Goal: Task Accomplishment & Management: Manage account settings

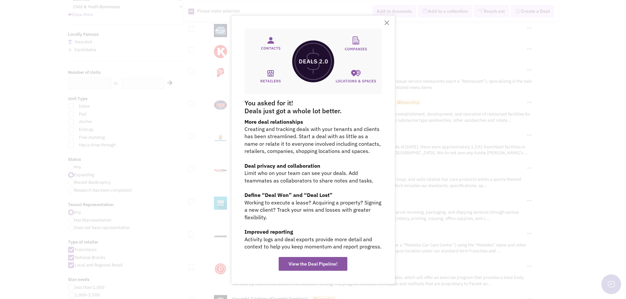
scroll to position [99, 0]
click at [385, 22] on button "×" at bounding box center [387, 22] width 6 height 11
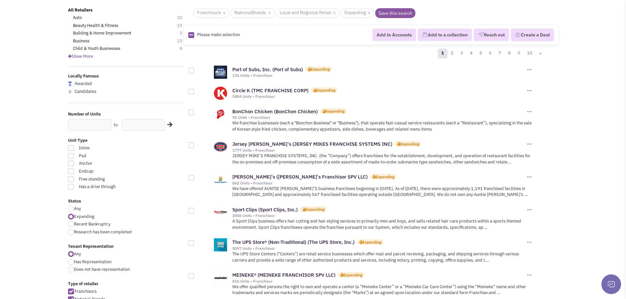
scroll to position [0, 0]
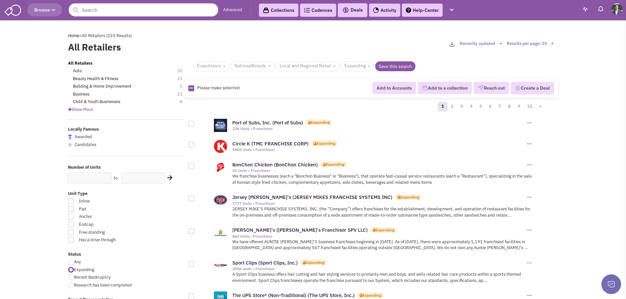
click at [229, 8] on link "Advanced" at bounding box center [232, 10] width 19 height 6
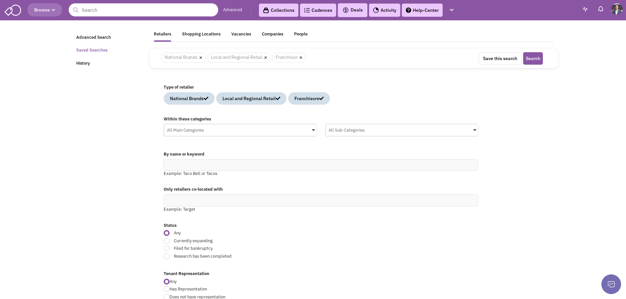
click at [94, 47] on link "Saved Searches" at bounding box center [108, 50] width 73 height 13
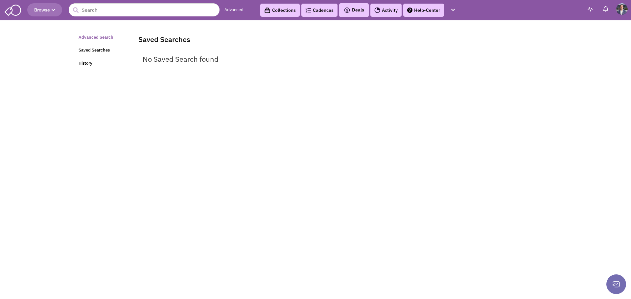
click at [90, 38] on link "Advanced Search" at bounding box center [102, 37] width 55 height 13
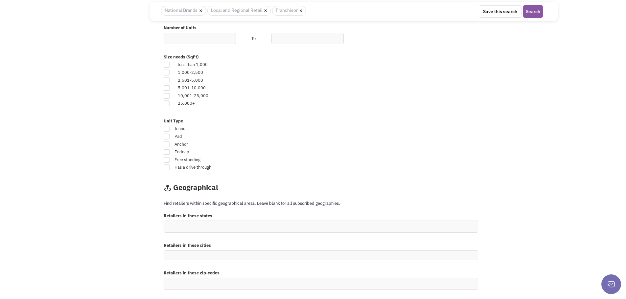
scroll to position [427, 0]
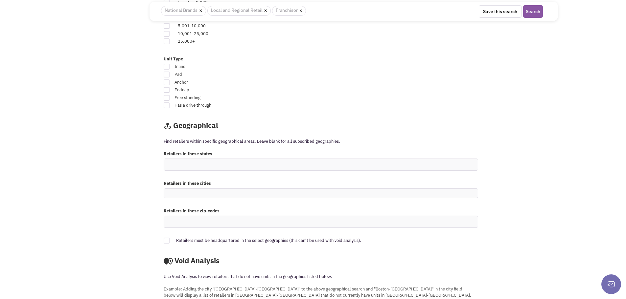
click at [192, 164] on ul at bounding box center [321, 165] width 314 height 12
click at [0, 0] on select at bounding box center [0, 0] width 0 height 0
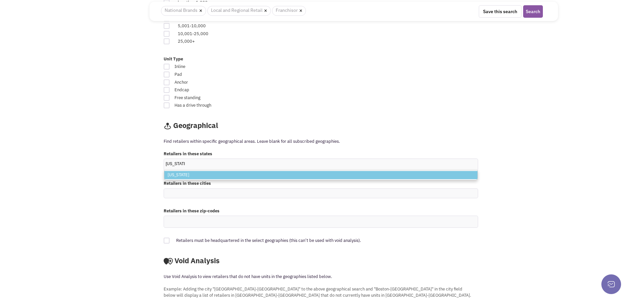
type input "Maryland"
click at [181, 176] on li "Maryland" at bounding box center [320, 175] width 313 height 8
click at [0, 0] on select "Maryland Maryland" at bounding box center [0, 0] width 0 height 0
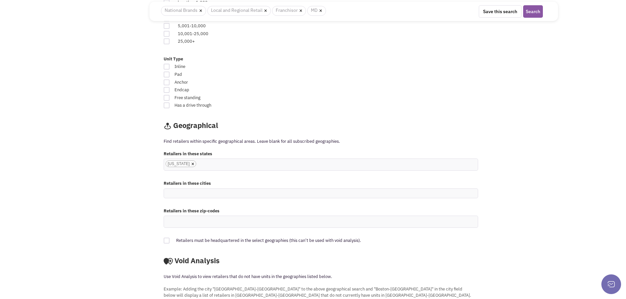
click at [215, 165] on ul "× Maryland" at bounding box center [321, 165] width 314 height 12
click at [0, 0] on select "Maryland" at bounding box center [0, 0] width 0 height 0
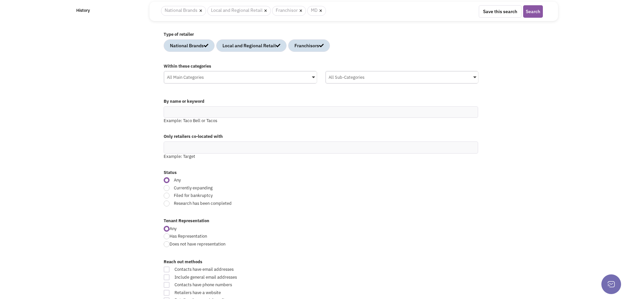
scroll to position [0, 0]
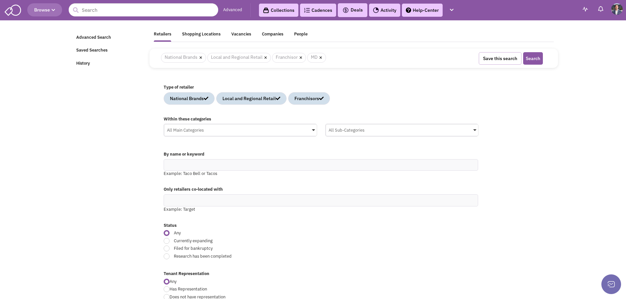
click at [506, 59] on button "Save this search" at bounding box center [500, 58] width 43 height 12
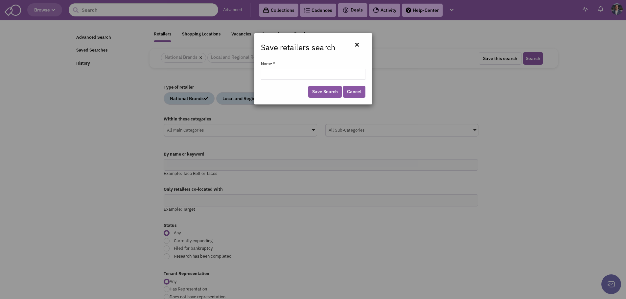
click at [299, 73] on input "Name *" at bounding box center [313, 74] width 105 height 11
type input "[US_STATE] Retailers"
click at [330, 93] on link "Save Search" at bounding box center [325, 92] width 34 height 12
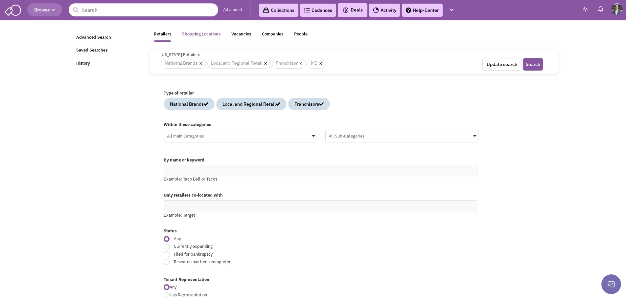
click at [203, 37] on div "Shopping Locations" at bounding box center [201, 35] width 38 height 8
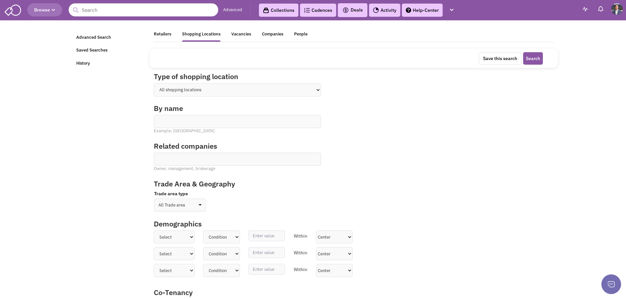
click at [314, 91] on select "All shopping locations Shopping Center Shopping Mall Street Retail Downtown Dev…" at bounding box center [237, 89] width 167 height 13
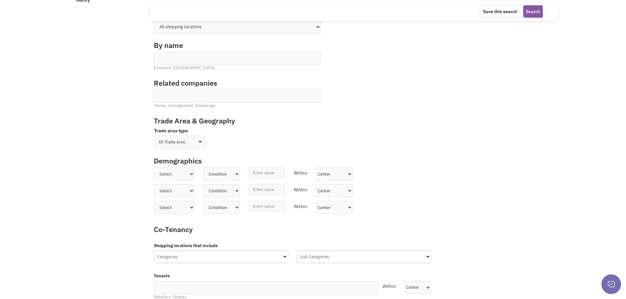
scroll to position [66, 0]
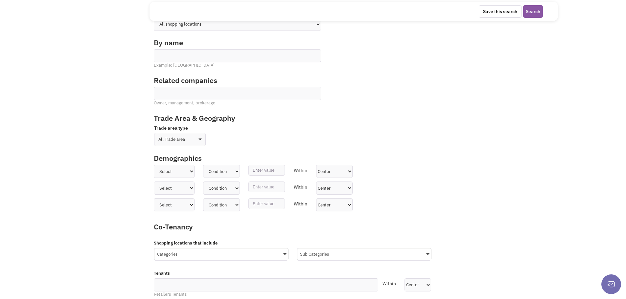
click at [199, 141] on select "All Trade area Geographies Driving time Mile radius Classification" at bounding box center [180, 139] width 52 height 13
select select "1"
click at [154, 133] on select "All Trade area Geographies Driving time Mile radius Classification" at bounding box center [180, 139] width 52 height 13
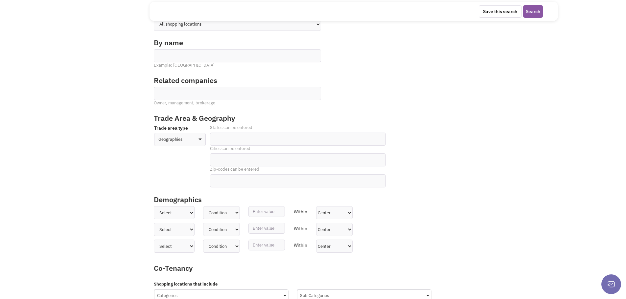
click at [235, 139] on ul at bounding box center [297, 139] width 175 height 12
click at [0, 0] on select at bounding box center [0, 0] width 0 height 0
type input "maryland"
click at [233, 152] on li "Maryland" at bounding box center [298, 149] width 175 height 8
click at [0, 0] on select "maryland Maryland" at bounding box center [0, 0] width 0 height 0
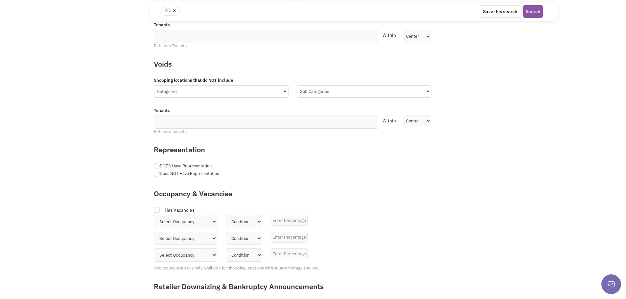
scroll to position [375, 0]
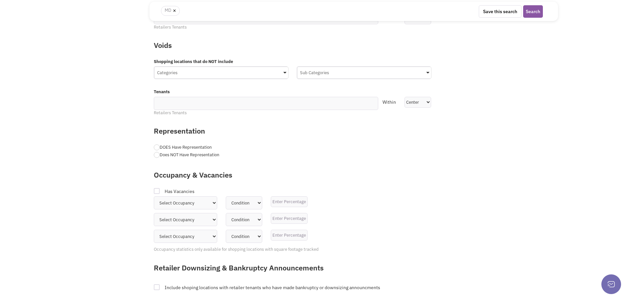
click at [157, 289] on div at bounding box center [157, 288] width 6 height 6
click at [385, 289] on input "Include shoping locations with retailer tenants who have made bankruptcy or dow…" at bounding box center [387, 288] width 4 height 4
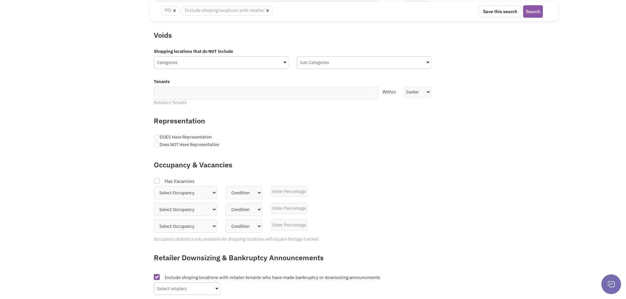
scroll to position [387, 0]
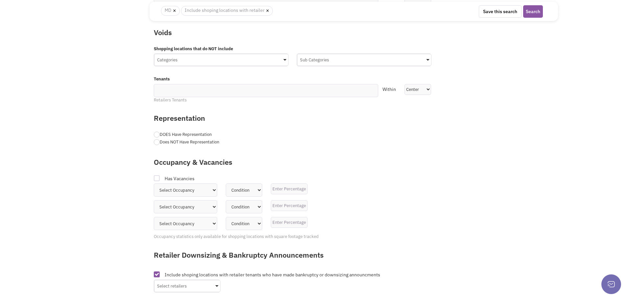
click at [189, 290] on div "Select retailers" at bounding box center [187, 286] width 66 height 10
click at [0, 0] on input "Select retailers No results found Sub Category Select All Select All" at bounding box center [0, 0] width 0 height 0
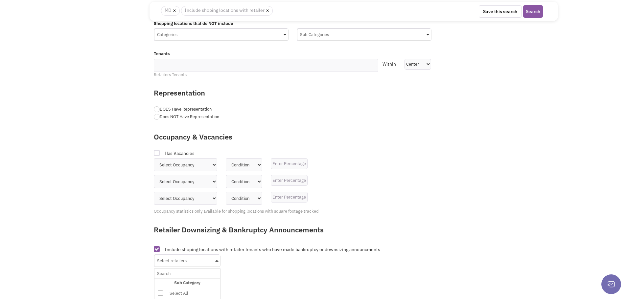
click at [211, 255] on div "Select retailers" at bounding box center [187, 260] width 66 height 10
click at [211, 269] on input "Select retailers No results found Sub Category Select All Select All" at bounding box center [187, 274] width 60 height 10
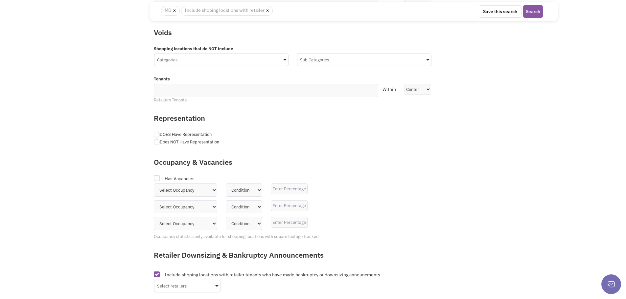
click at [157, 275] on div at bounding box center [157, 275] width 6 height 6
click at [385, 275] on input "Include shoping locations with retailer tenants who have made bankruptcy or dow…" at bounding box center [387, 275] width 4 height 4
checkbox input "false"
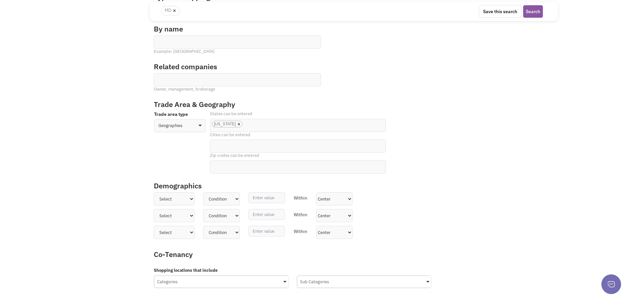
scroll to position [0, 0]
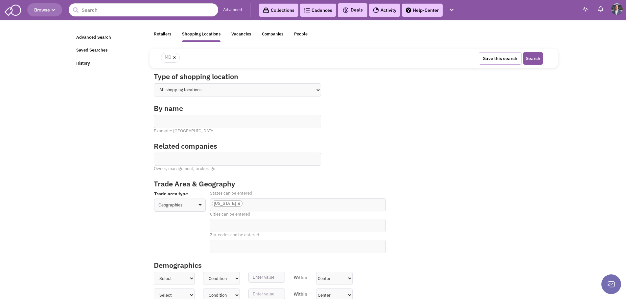
click at [497, 59] on button "Save this search" at bounding box center [500, 58] width 43 height 12
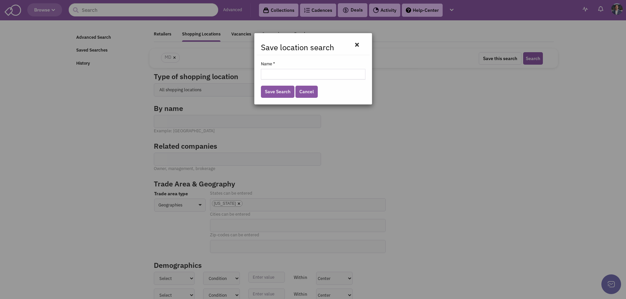
click at [292, 74] on input "Name *" at bounding box center [313, 74] width 105 height 11
type input "[US_STATE] Shopping Locations"
click at [286, 93] on link "Save Search" at bounding box center [278, 92] width 34 height 12
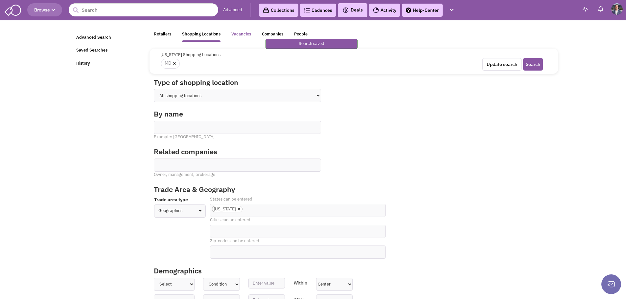
click at [242, 36] on div "Vacancies" at bounding box center [241, 35] width 20 height 8
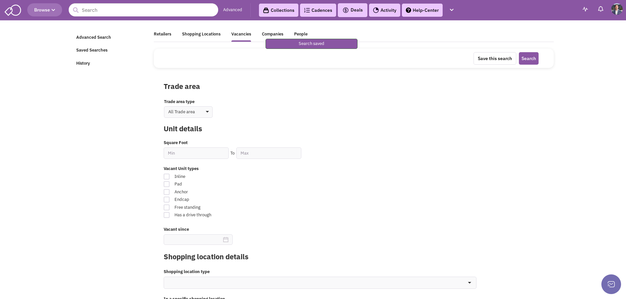
click at [209, 114] on select "All Trade area Geographies Driving time Mile radius Classification" at bounding box center [188, 112] width 49 height 12
select select "1"
click at [164, 107] on select "All Trade area Geographies Driving time Mile radius Classification" at bounding box center [188, 112] width 49 height 12
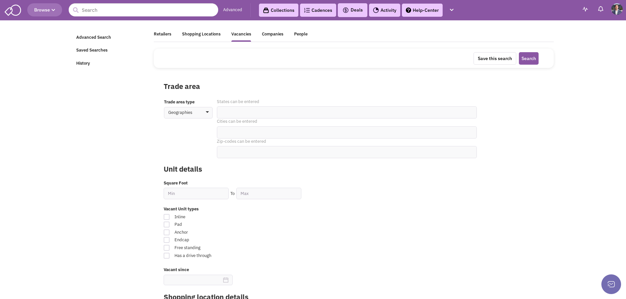
click at [249, 110] on ul at bounding box center [346, 113] width 259 height 12
click at [0, 0] on select at bounding box center [0, 0] width 0 height 0
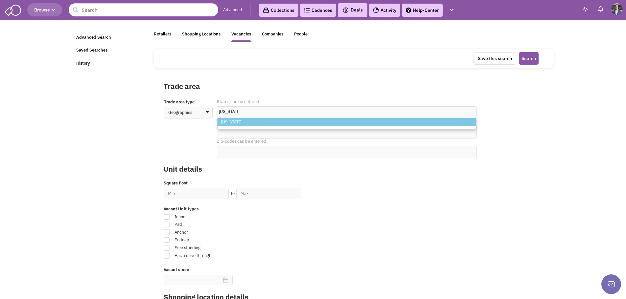
type input "maryland"
click at [237, 123] on li "Maryland" at bounding box center [347, 122] width 259 height 8
click at [0, 0] on select "maryland Maryland" at bounding box center [0, 0] width 0 height 0
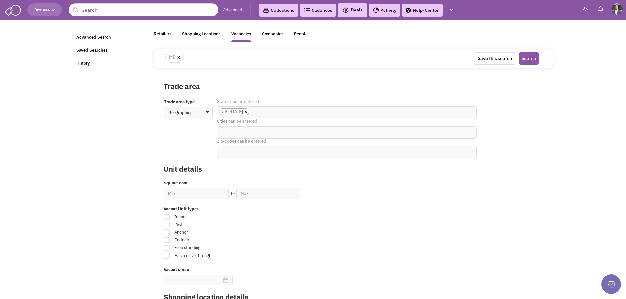
click at [498, 57] on button "Save this search" at bounding box center [495, 58] width 43 height 12
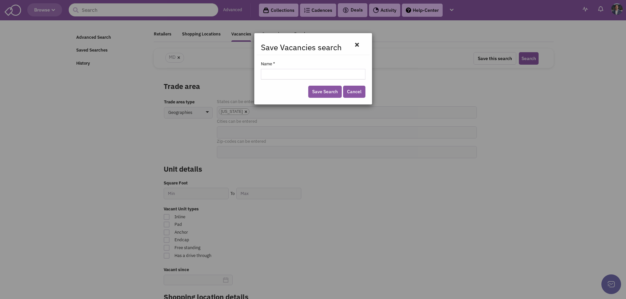
click at [314, 77] on input "Name *" at bounding box center [313, 74] width 105 height 11
type input "[US_STATE] Vacancies"
click at [322, 89] on link "Save Search" at bounding box center [325, 92] width 34 height 12
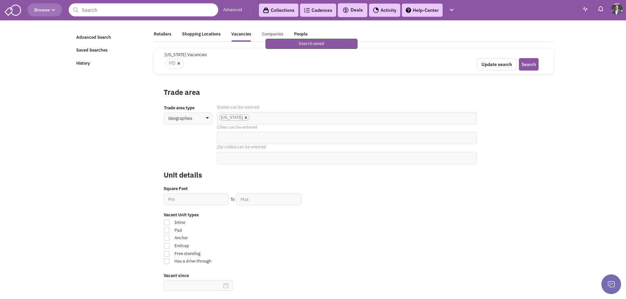
click at [271, 34] on div "Companies" at bounding box center [272, 35] width 21 height 8
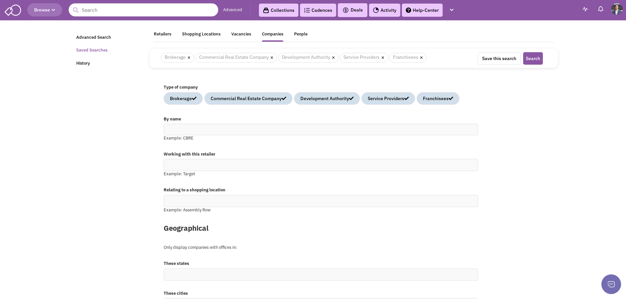
click at [97, 52] on link "Saved Searches" at bounding box center [108, 50] width 73 height 13
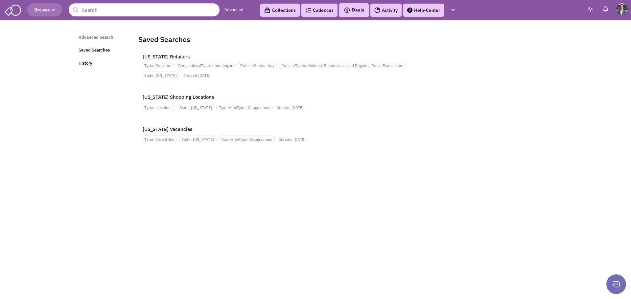
click at [99, 36] on link "Advanced Search" at bounding box center [102, 37] width 55 height 13
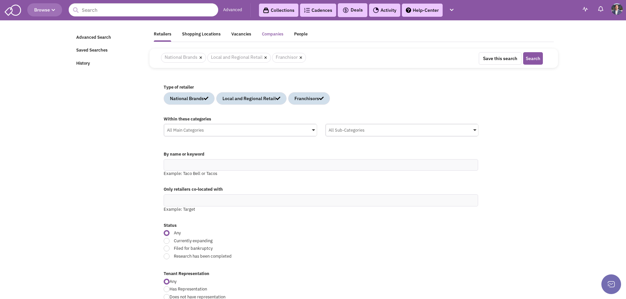
click at [272, 34] on div "Companies" at bounding box center [272, 35] width 21 height 8
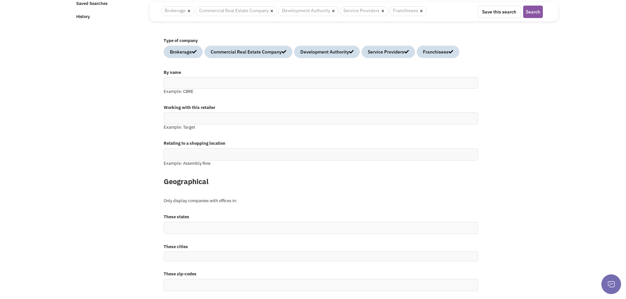
scroll to position [52, 0]
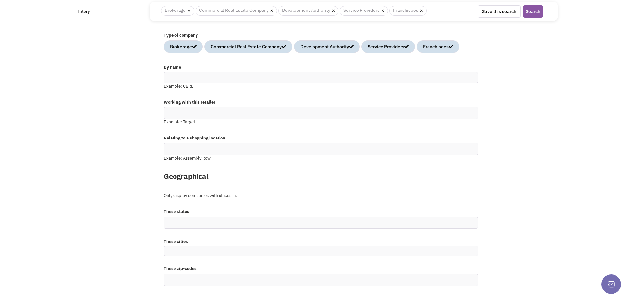
click at [208, 223] on ul at bounding box center [321, 223] width 314 height 12
click at [0, 0] on select at bounding box center [0, 0] width 0 height 0
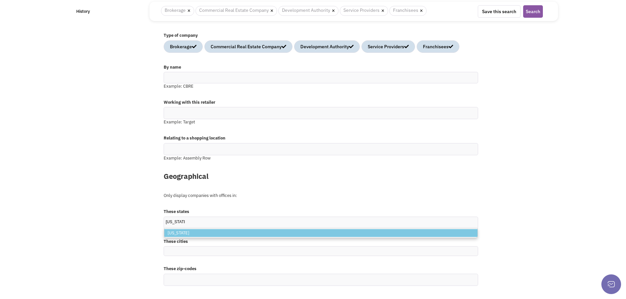
type input "Maryland"
click at [196, 235] on li "Maryland" at bounding box center [320, 233] width 313 height 8
click at [0, 0] on select "Maryland Maryland" at bounding box center [0, 0] width 0 height 0
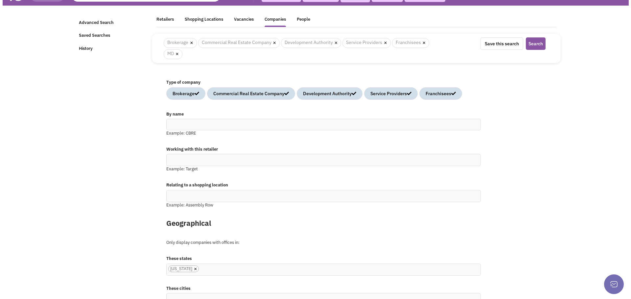
scroll to position [0, 0]
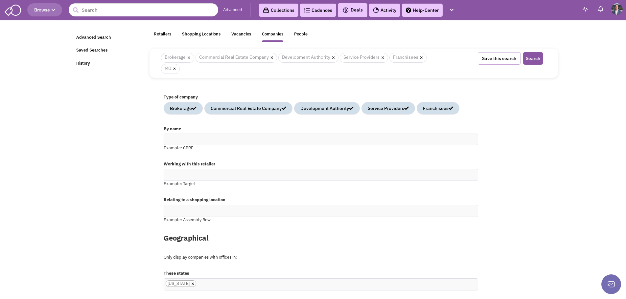
click at [507, 60] on button "Save this search" at bounding box center [499, 58] width 43 height 12
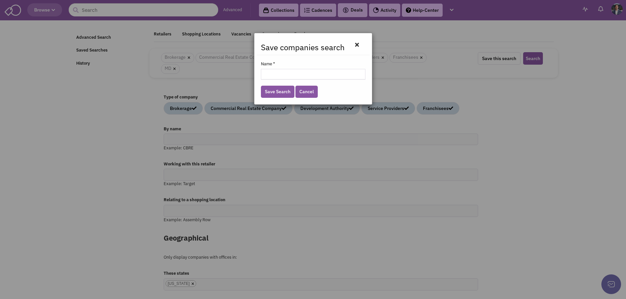
click at [293, 77] on input "Name *" at bounding box center [313, 74] width 105 height 11
type input "[US_STATE] Companies"
click at [282, 90] on link "Save Search" at bounding box center [278, 92] width 34 height 12
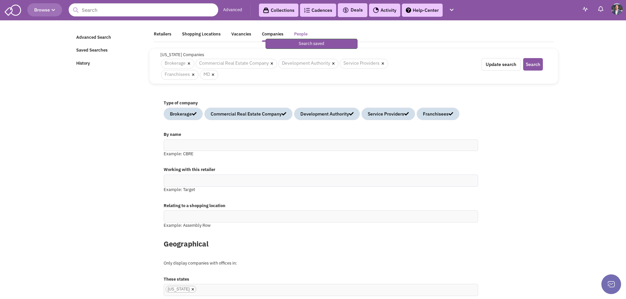
click at [300, 35] on div "People" at bounding box center [300, 35] width 13 height 8
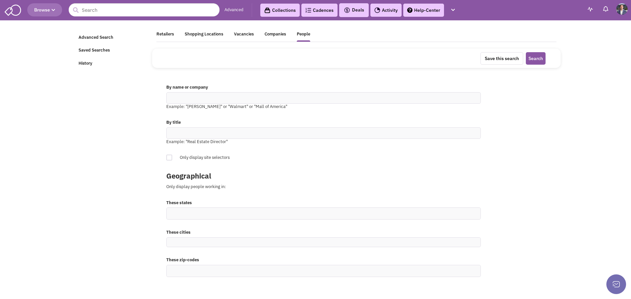
click at [197, 213] on ul at bounding box center [324, 214] width 314 height 12
click at [0, 0] on select at bounding box center [0, 0] width 0 height 0
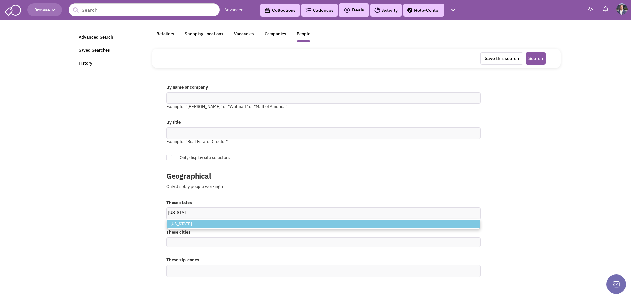
type input "maryland"
click at [199, 226] on li "Maryland" at bounding box center [323, 224] width 313 height 8
click at [0, 0] on select "maryland Maryland" at bounding box center [0, 0] width 0 height 0
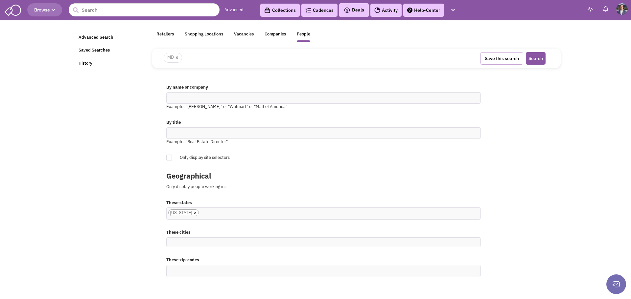
click at [507, 59] on button "Save this search" at bounding box center [501, 58] width 43 height 12
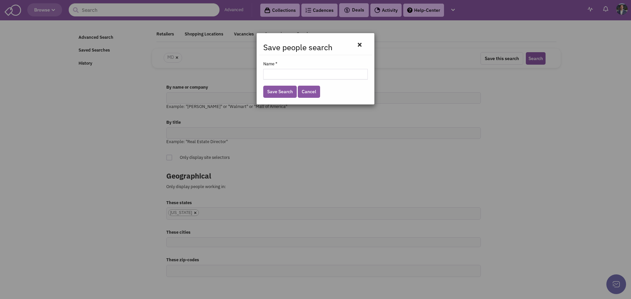
click at [301, 76] on input "Name *" at bounding box center [315, 74] width 105 height 11
type input "[US_STATE] People"
click at [282, 95] on link "Save Search" at bounding box center [280, 92] width 34 height 12
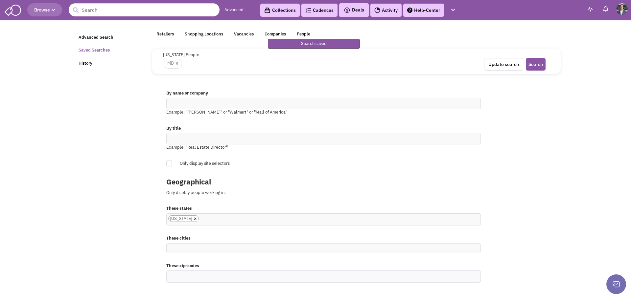
click at [100, 50] on link "Saved Searches" at bounding box center [111, 50] width 73 height 13
